Goal: Information Seeking & Learning: Learn about a topic

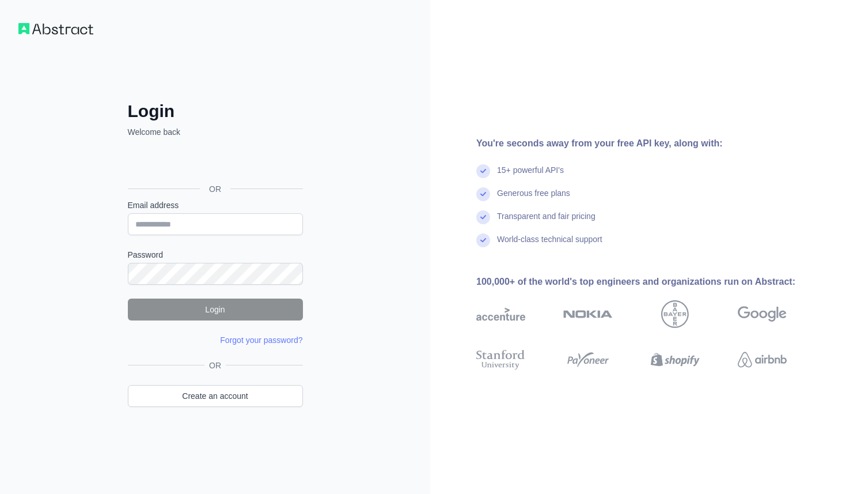
click at [538, 209] on div "Generous free plans" at bounding box center [533, 198] width 73 height 23
click at [537, 211] on div "Transparent and fair pricing" at bounding box center [546, 221] width 98 height 23
click at [550, 217] on div "Transparent and fair pricing" at bounding box center [546, 221] width 98 height 23
click at [553, 217] on div "Transparent and fair pricing" at bounding box center [546, 221] width 98 height 23
click at [584, 215] on div "Transparent and fair pricing" at bounding box center [546, 221] width 98 height 23
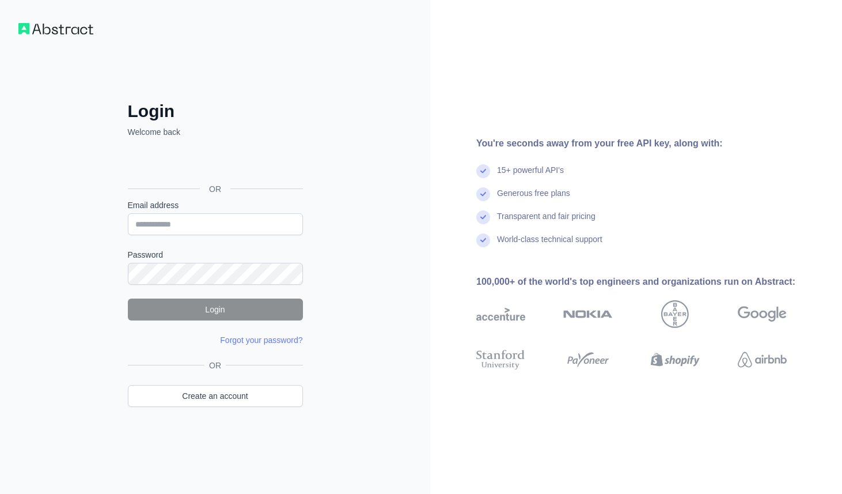
click at [586, 215] on div "Transparent and fair pricing" at bounding box center [546, 221] width 98 height 23
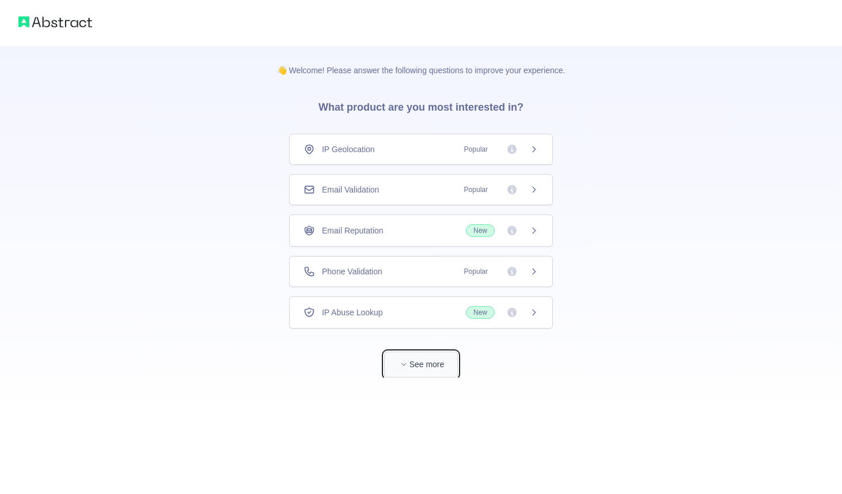
click at [404, 362] on icon "button" at bounding box center [403, 363] width 7 height 7
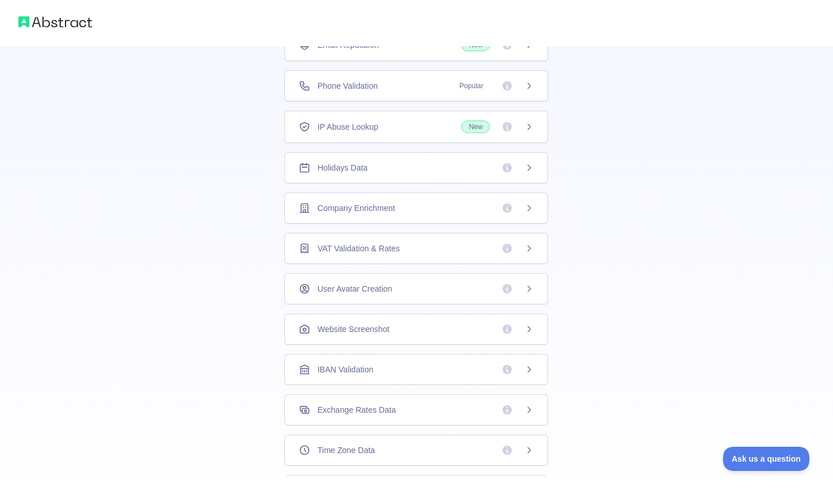
scroll to position [164, 0]
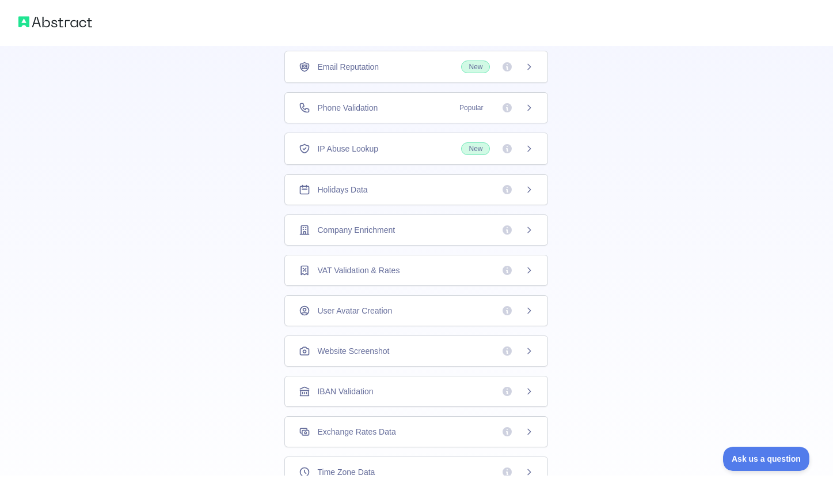
click at [351, 191] on span "Holidays Data" at bounding box center [342, 190] width 50 height 12
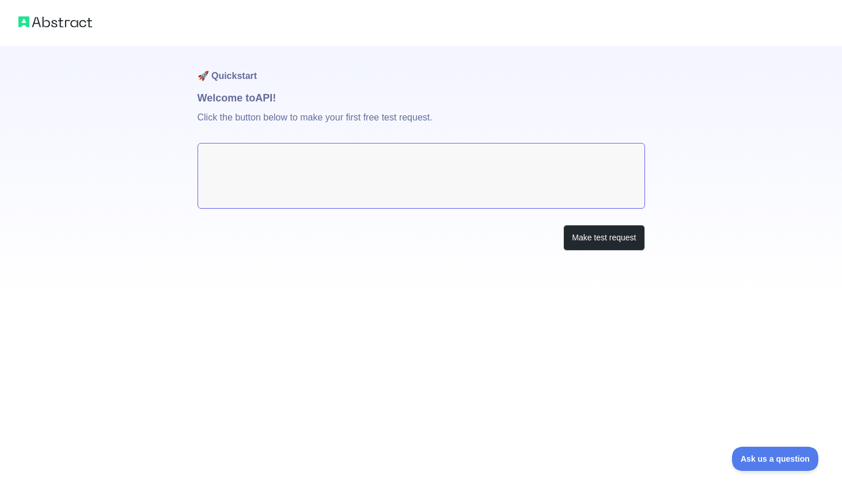
click at [359, 185] on textarea at bounding box center [421, 176] width 447 height 66
click at [363, 162] on textarea at bounding box center [421, 176] width 447 height 66
click at [585, 235] on button "Make test request" at bounding box center [603, 238] width 81 height 26
